Goal: Navigation & Orientation: Go to known website

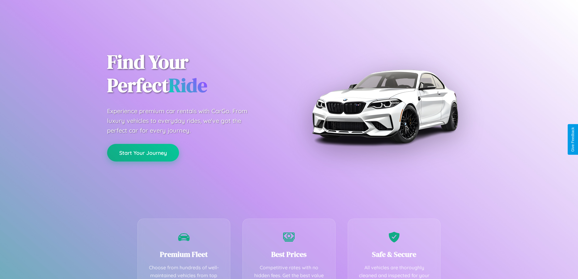
click at [143, 153] on button "Start Your Journey" at bounding box center [143, 153] width 72 height 18
click at [143, 152] on button "Start Your Journey" at bounding box center [143, 153] width 72 height 18
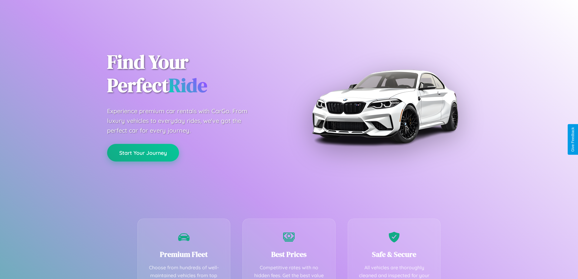
click at [143, 152] on button "Start Your Journey" at bounding box center [143, 153] width 72 height 18
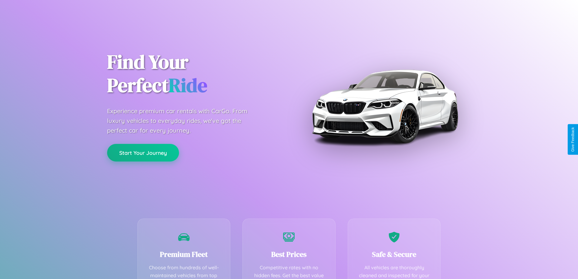
click at [143, 152] on button "Start Your Journey" at bounding box center [143, 153] width 72 height 18
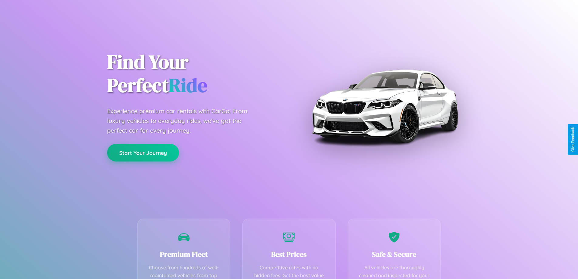
click at [143, 152] on button "Start Your Journey" at bounding box center [143, 153] width 72 height 18
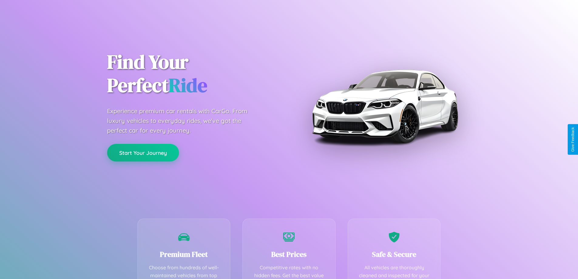
click at [143, 152] on button "Start Your Journey" at bounding box center [143, 153] width 72 height 18
